Goal: Task Accomplishment & Management: Complete application form

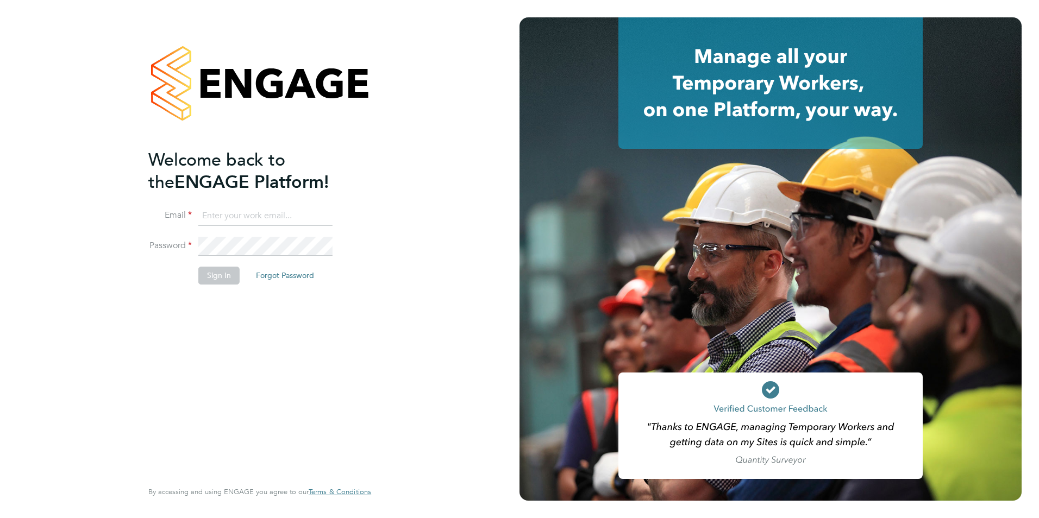
type input "Jessicacapon@romaxrecruitment.com"
click at [209, 275] on button "Sign In" at bounding box center [218, 275] width 41 height 17
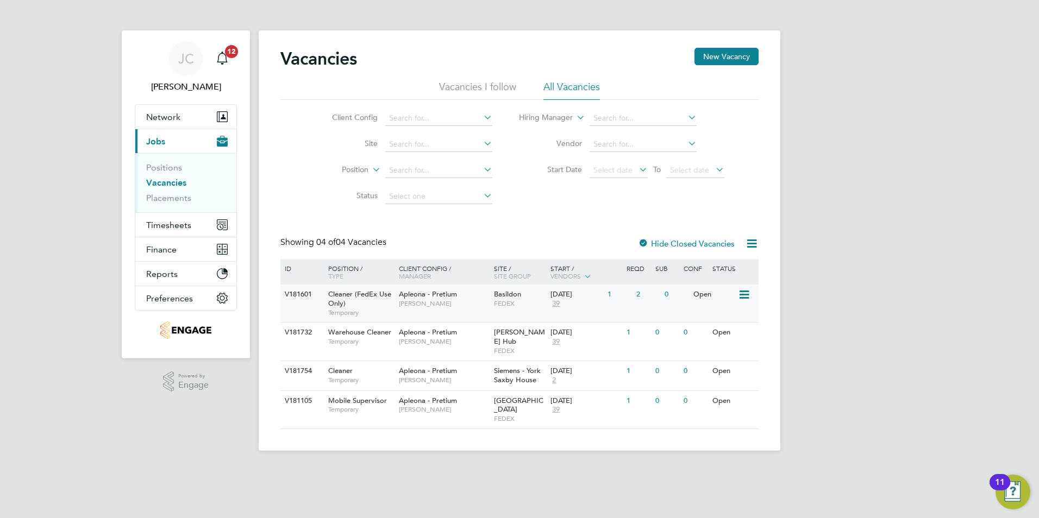
click at [506, 297] on span "Basildon" at bounding box center [507, 294] width 27 height 9
click at [414, 304] on span "[PERSON_NAME]" at bounding box center [444, 303] width 90 height 9
click at [515, 312] on div "V181601 Cleaner (FedEx Use Only) Temporary Apleona - Pretium Tracy Sellick Basi…" at bounding box center [519, 303] width 478 height 37
